Goal: Find specific page/section: Find specific page/section

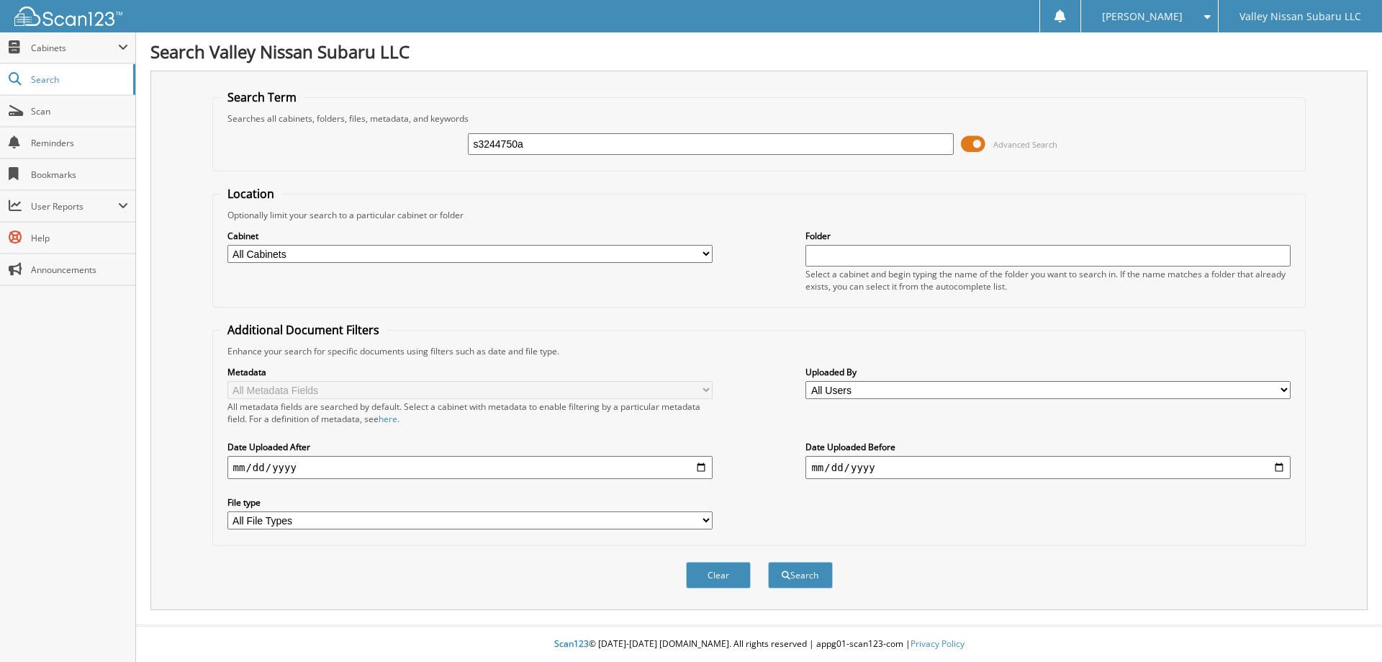
type input "s3244750a"
click at [768, 561] on button "Search" at bounding box center [800, 574] width 65 height 27
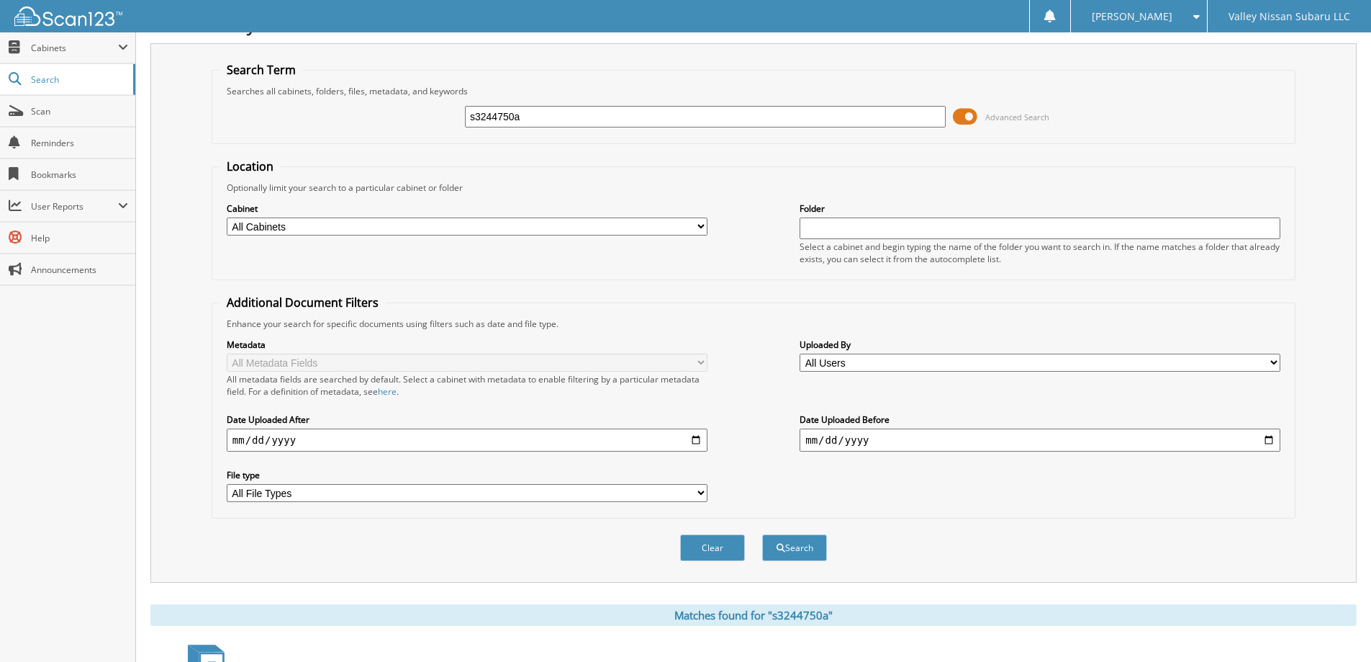
scroll to position [21, 0]
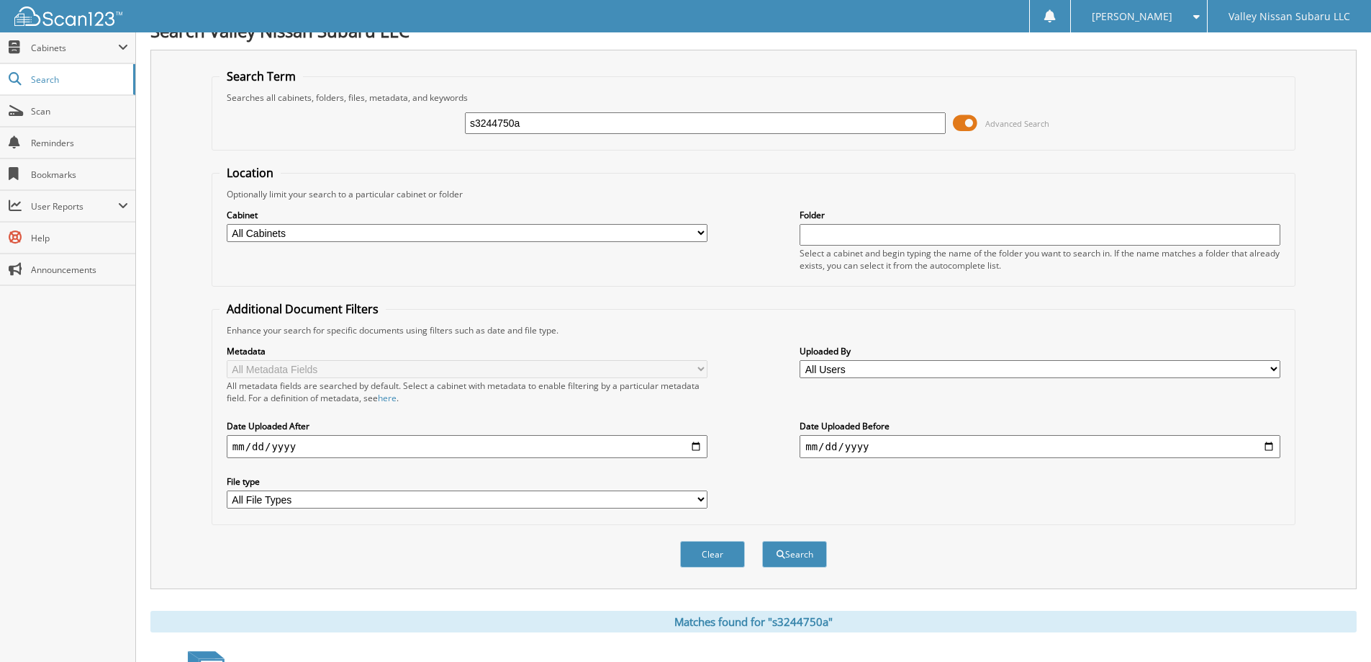
drag, startPoint x: 523, startPoint y: 122, endPoint x: 422, endPoint y: 120, distance: 100.8
click at [422, 120] on div "s3244750a Advanced Search" at bounding box center [754, 123] width 1068 height 39
type input "S3244750A"
click at [762, 541] on button "Search" at bounding box center [794, 554] width 65 height 27
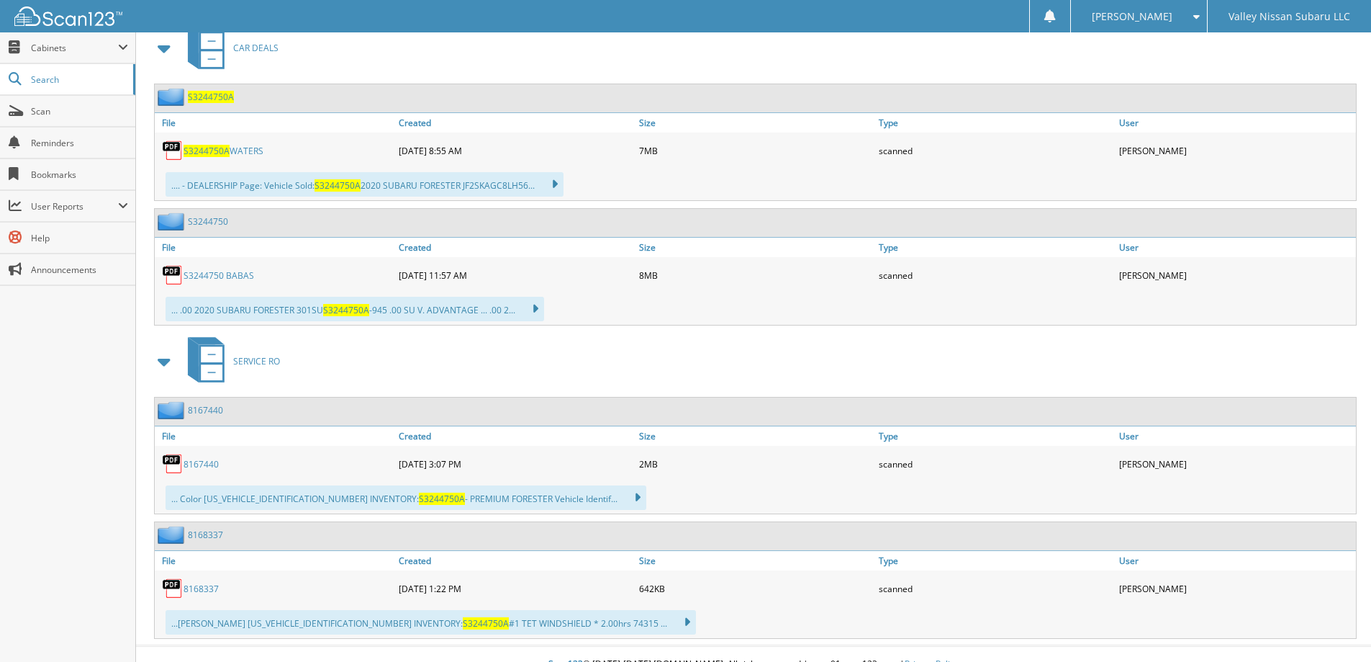
scroll to position [669, 0]
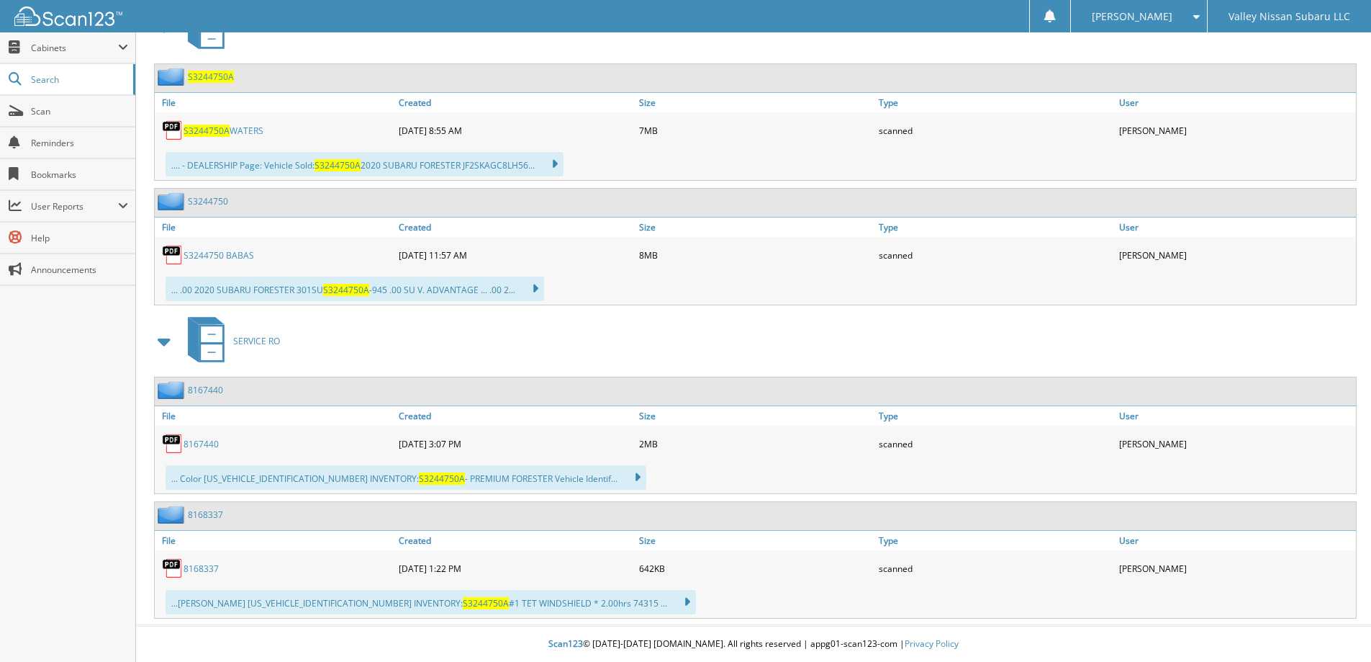
click at [204, 252] on link "S3244750 BABAS" at bounding box center [219, 255] width 71 height 12
click at [212, 129] on span "S3244750A" at bounding box center [207, 131] width 46 height 12
click at [48, 112] on span "Scan" at bounding box center [79, 111] width 97 height 12
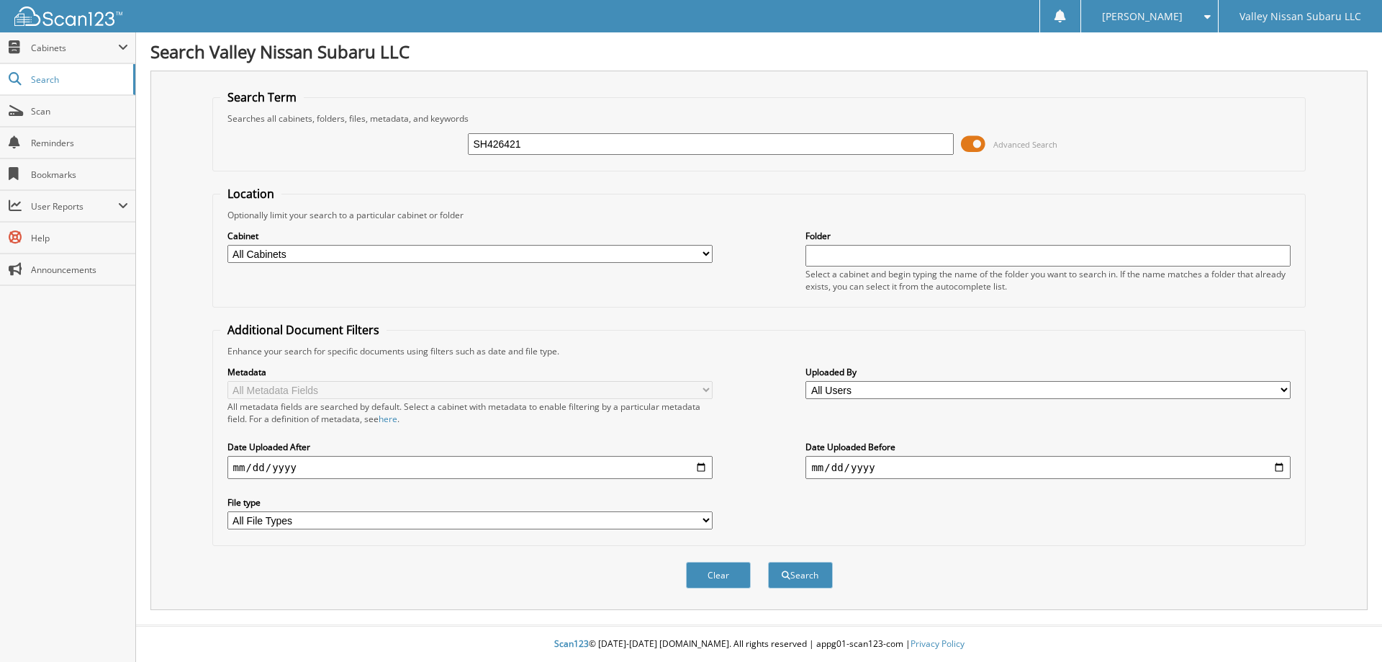
type input "SH426421"
click at [768, 561] on button "Search" at bounding box center [800, 574] width 65 height 27
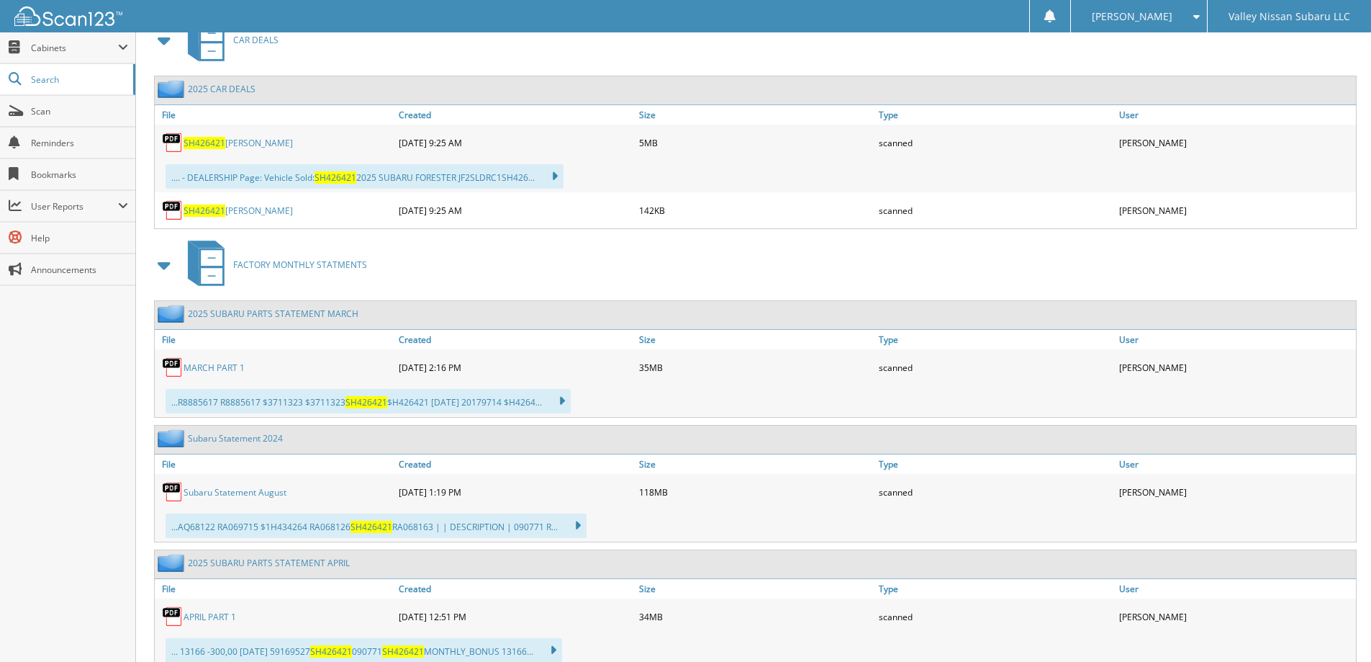
scroll to position [648, 0]
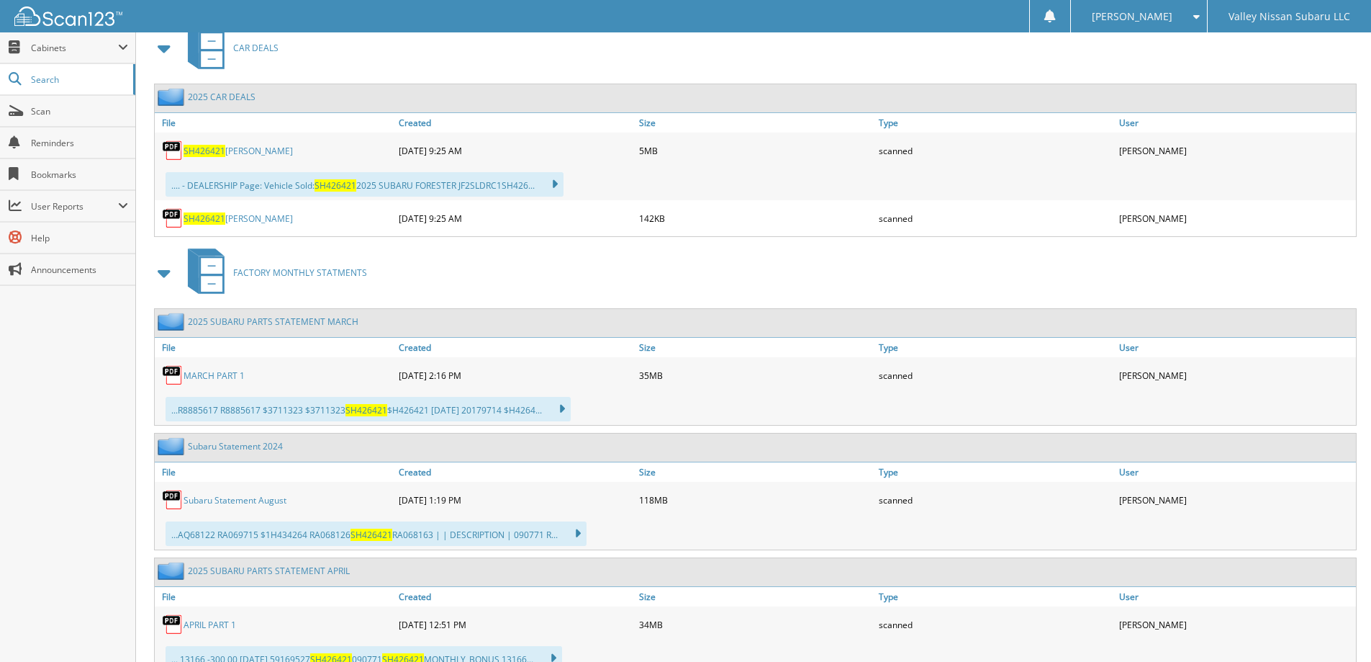
click at [208, 151] on span "SH426421" at bounding box center [205, 151] width 42 height 12
click at [196, 215] on span "SH426421" at bounding box center [205, 218] width 42 height 12
click at [45, 114] on span "Scan" at bounding box center [79, 111] width 97 height 12
